Goal: Transaction & Acquisition: Download file/media

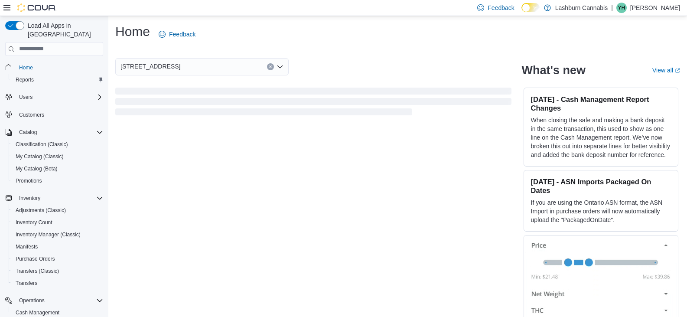
drag, startPoint x: 343, startPoint y: 187, endPoint x: 289, endPoint y: 196, distance: 55.2
click at [289, 196] on div "[STREET_ADDRESS] What's new View all (opens in a new tab or window) [DATE] - Ca…" at bounding box center [397, 190] width 565 height 265
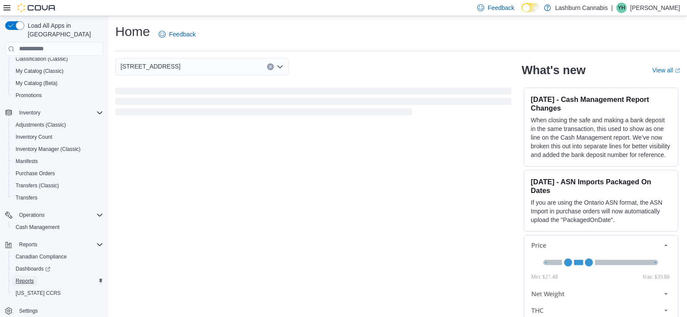
click at [20, 277] on span "Reports" at bounding box center [25, 280] width 18 height 7
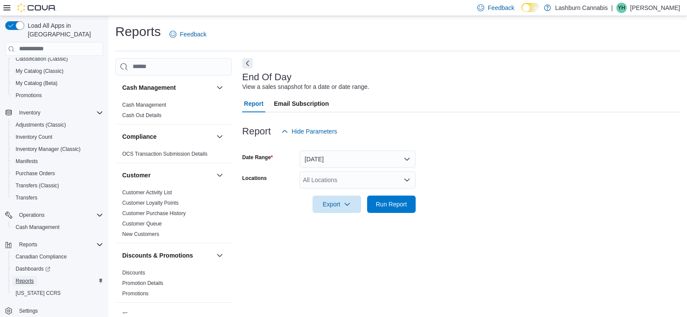
scroll to position [3, 0]
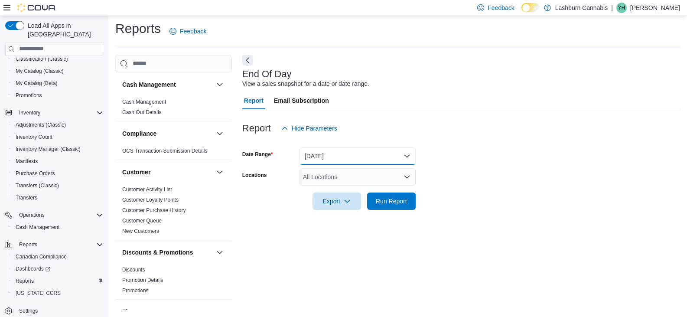
click at [356, 160] on button "[DATE]" at bounding box center [358, 155] width 116 height 17
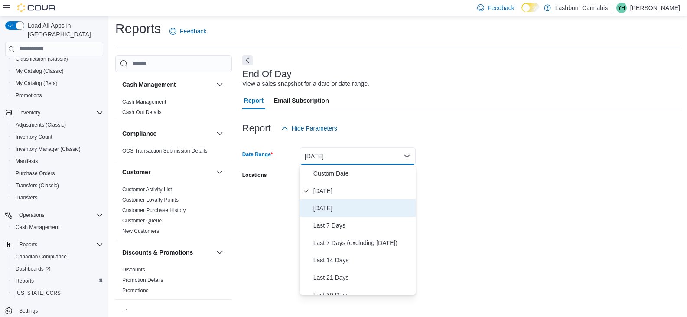
click at [343, 208] on span "[DATE]" at bounding box center [362, 208] width 99 height 10
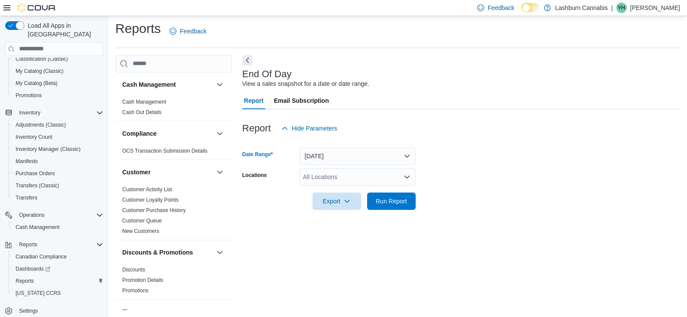
click at [340, 176] on div "All Locations" at bounding box center [358, 176] width 116 height 17
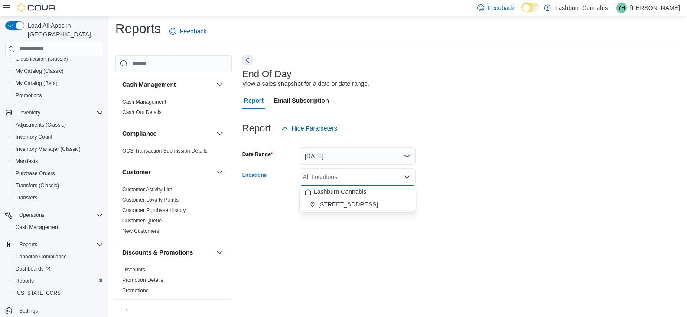
click at [337, 205] on span "[STREET_ADDRESS]" at bounding box center [348, 204] width 60 height 9
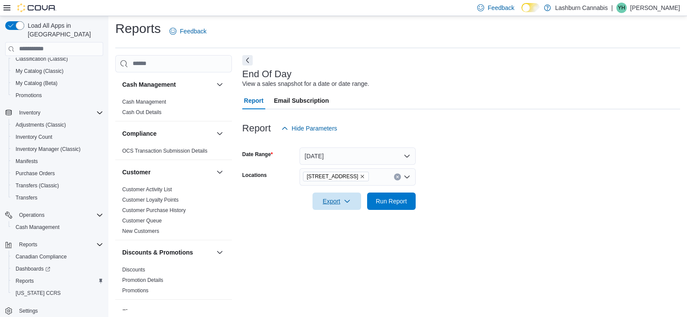
click at [337, 205] on span "Export" at bounding box center [337, 200] width 38 height 17
click at [333, 236] on span "Export to Pdf" at bounding box center [338, 235] width 39 height 7
